Goal: Task Accomplishment & Management: Manage account settings

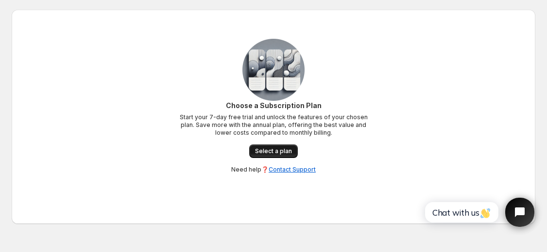
click at [266, 150] on span "Select a plan" at bounding box center [273, 152] width 37 height 8
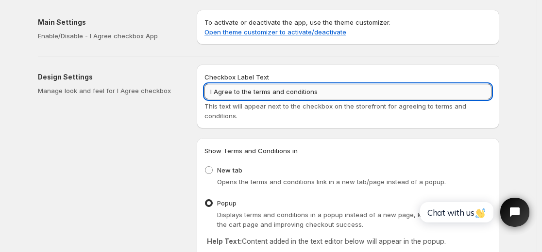
click at [269, 91] on input "I Agree to the terms and conditions" at bounding box center [347, 92] width 287 height 16
paste input "All products sold by Peachy Peptides are intended for laboratory research purpo…"
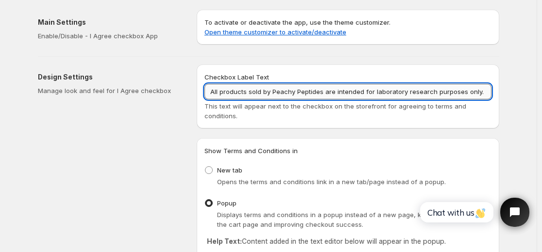
scroll to position [0, 658]
type input "All products sold by Peachy Peptides are intended for laboratory research purpo…"
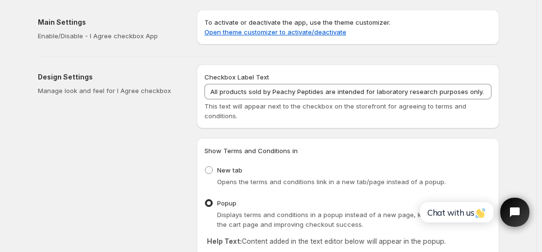
click at [297, 121] on div "Checkbox Label Text All products sold by Peachy Peptides are intended for labor…" at bounding box center [348, 97] width 302 height 64
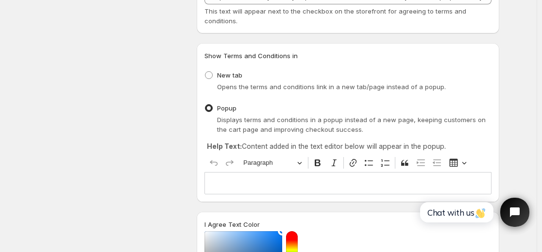
scroll to position [121, 0]
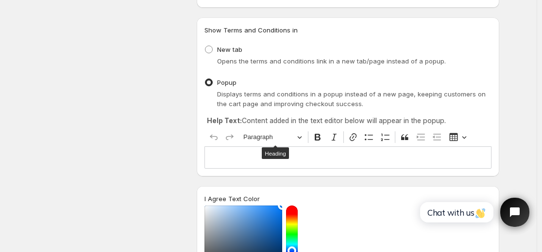
click at [281, 155] on span "Heading" at bounding box center [275, 153] width 21 height 6
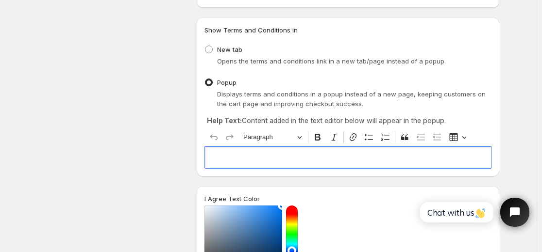
click at [316, 160] on p "Editor editing area: main. Press Alt+0 for help." at bounding box center [348, 158] width 278 height 10
click at [325, 166] on div "Editor editing area: main. Press Alt+0 for help." at bounding box center [347, 158] width 287 height 22
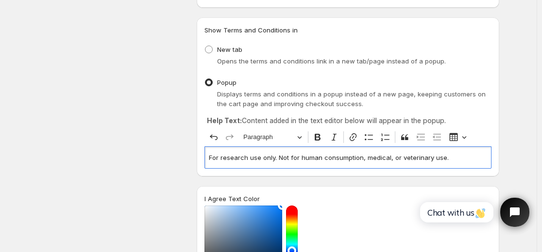
click at [215, 158] on p "For research use only. Not for human consumption, medical, or veterinary use." at bounding box center [348, 158] width 278 height 10
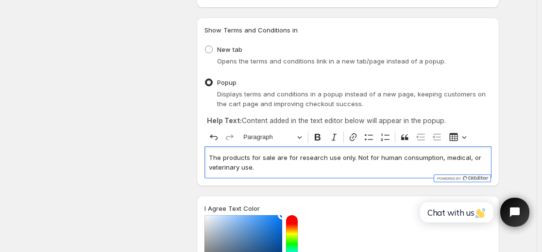
click at [285, 170] on p "The products for sale are for research use only. Not for human consumption, med…" at bounding box center [348, 162] width 278 height 19
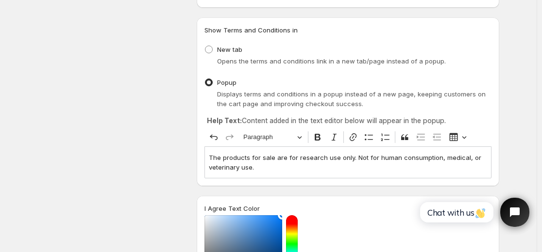
click at [335, 187] on div "Checkbox Label Text All products sold by Peachy Peptides are intended for labor…" at bounding box center [348, 200] width 302 height 513
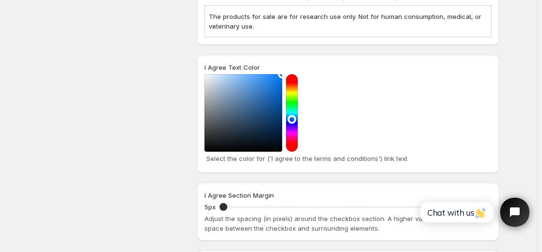
scroll to position [263, 0]
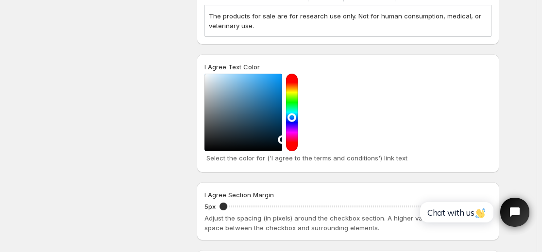
drag, startPoint x: 281, startPoint y: 76, endPoint x: 286, endPoint y: 140, distance: 64.3
click at [286, 140] on div at bounding box center [347, 113] width 287 height 78
click at [407, 131] on div at bounding box center [347, 113] width 287 height 78
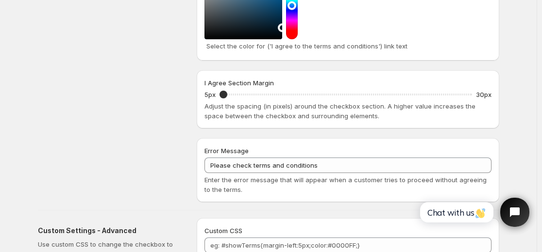
scroll to position [376, 0]
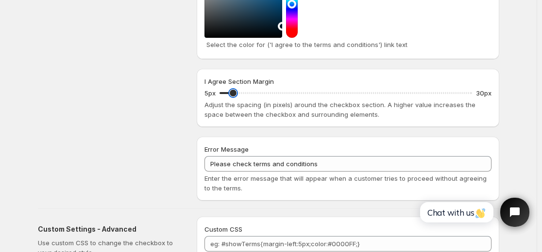
click at [235, 95] on input "I Agree Section Margin" at bounding box center [345, 93] width 252 height 14
drag, startPoint x: 235, startPoint y: 95, endPoint x: 261, endPoint y: 94, distance: 25.7
type input "9"
click at [261, 94] on input "I Agree Section Margin" at bounding box center [345, 93] width 252 height 14
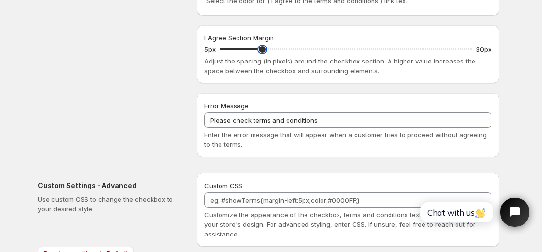
scroll to position [420, 0]
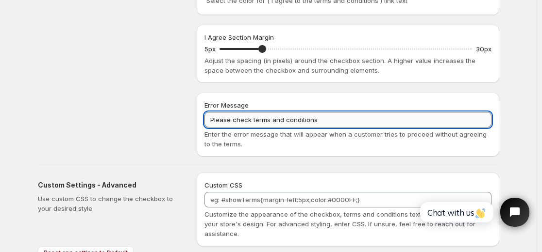
click at [280, 122] on input "Please check terms and conditions" at bounding box center [347, 120] width 287 height 16
drag, startPoint x: 255, startPoint y: 120, endPoint x: 322, endPoint y: 118, distance: 67.0
click at [322, 118] on input "Please check terms and conditions" at bounding box center [347, 120] width 287 height 16
type input "Please check Disclaimer"
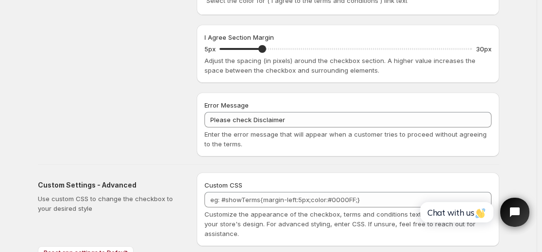
click at [324, 140] on div "Enter the error message that will appear when a customer tries to proceed witho…" at bounding box center [347, 139] width 287 height 19
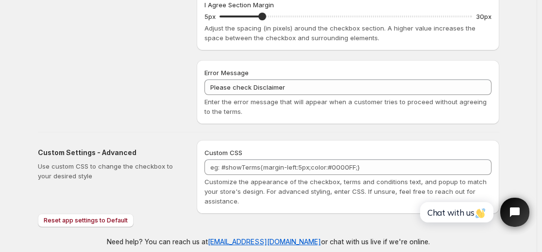
scroll to position [462, 0]
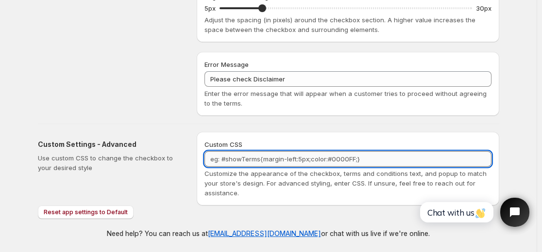
click at [264, 156] on textarea "Custom CSS" at bounding box center [347, 159] width 287 height 16
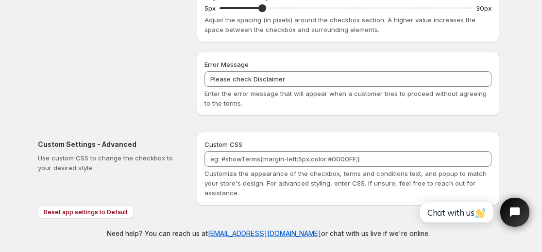
click at [316, 196] on div "Customize the appearance of the checkbox, terms and conditions text, and popup …" at bounding box center [347, 183] width 287 height 29
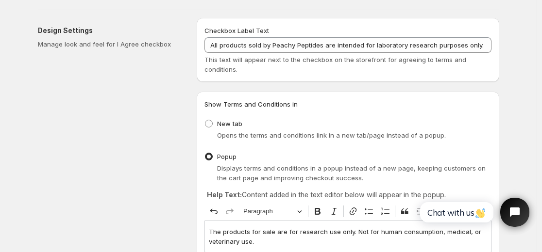
scroll to position [0, 0]
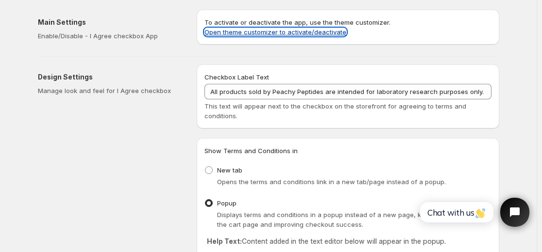
click at [278, 33] on link "Open theme customizer to activate/deactivate" at bounding box center [275, 32] width 142 height 8
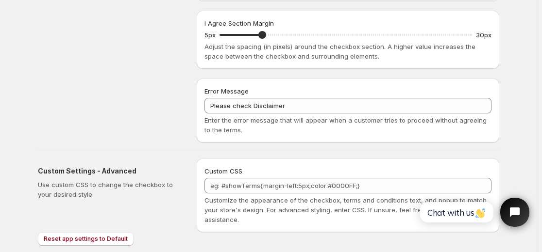
scroll to position [435, 0]
